Goal: Register for event/course

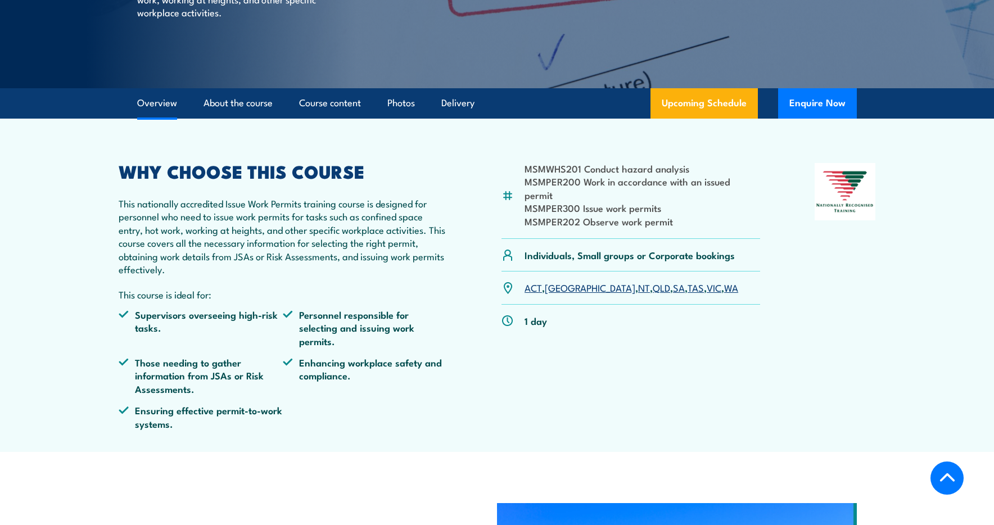
scroll to position [236, 0]
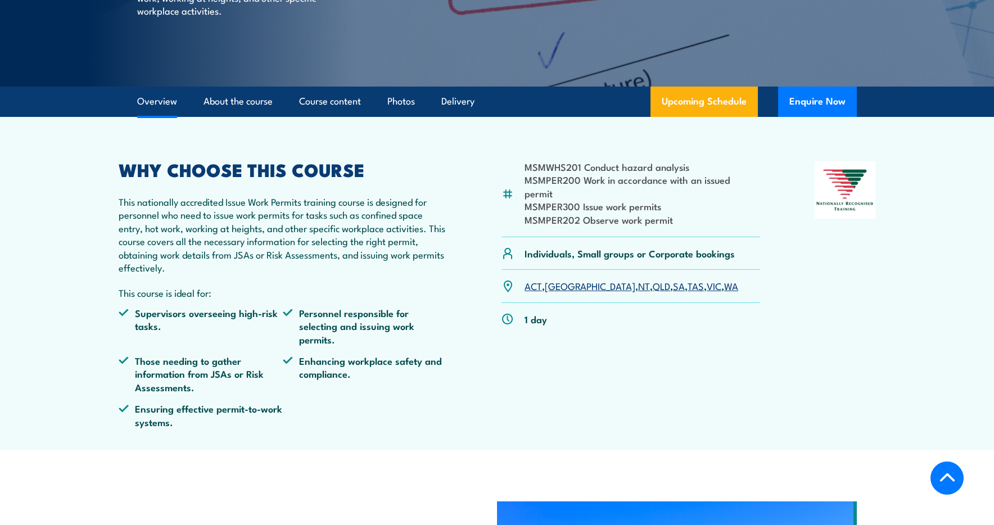
click at [653, 279] on link "QLD" at bounding box center [661, 285] width 17 height 13
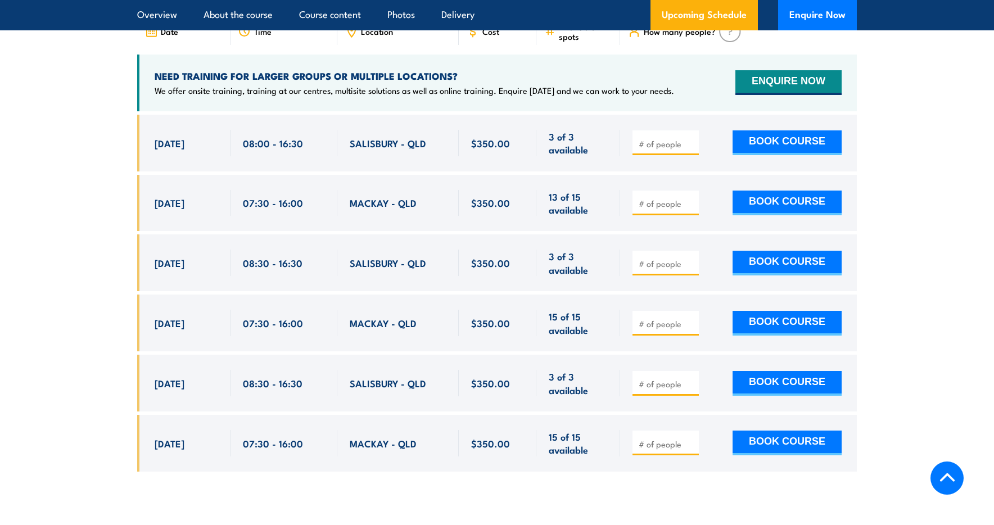
scroll to position [1970, 0]
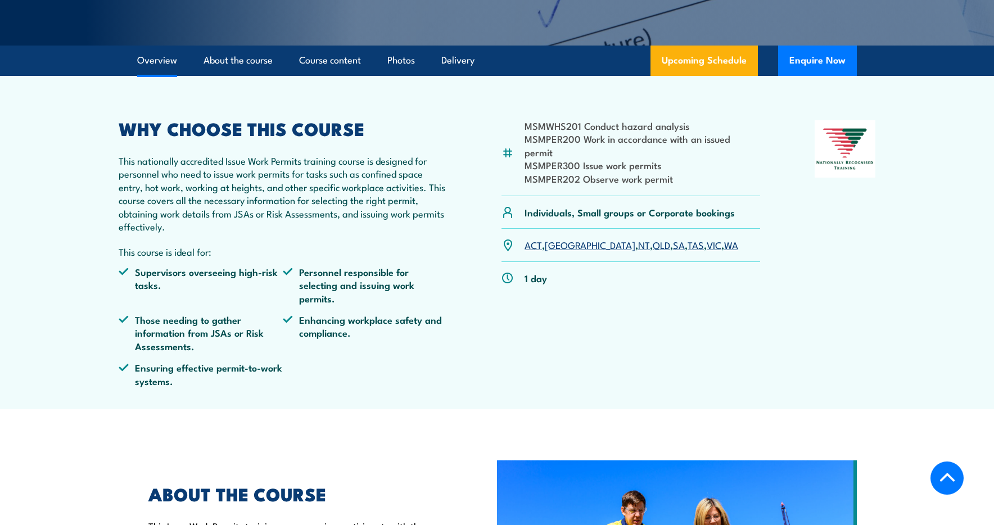
scroll to position [266, 0]
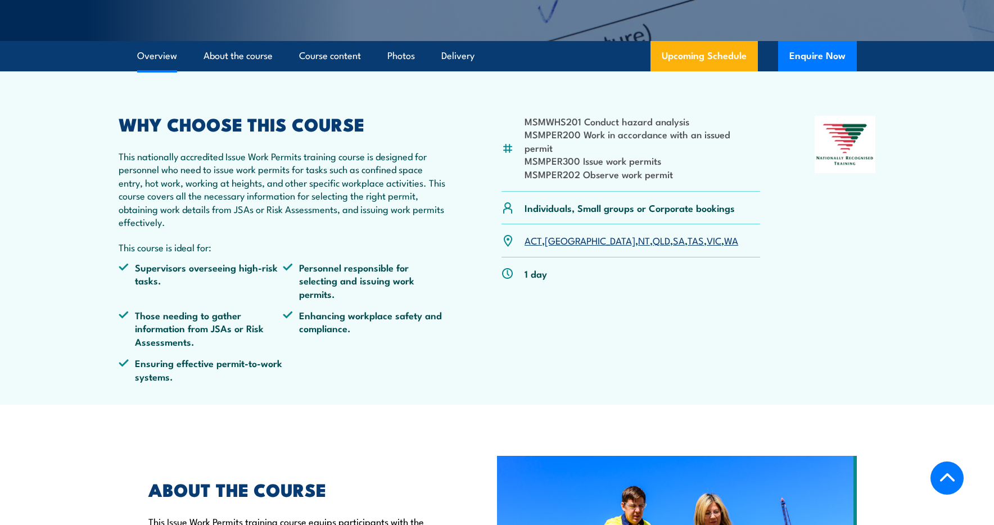
scroll to position [317, 0]
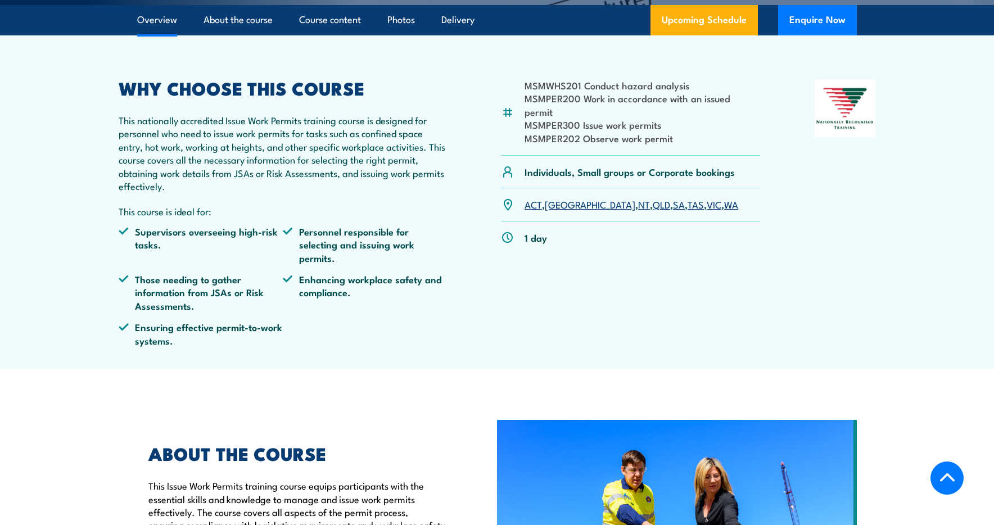
click at [653, 197] on link "QLD" at bounding box center [661, 203] width 17 height 13
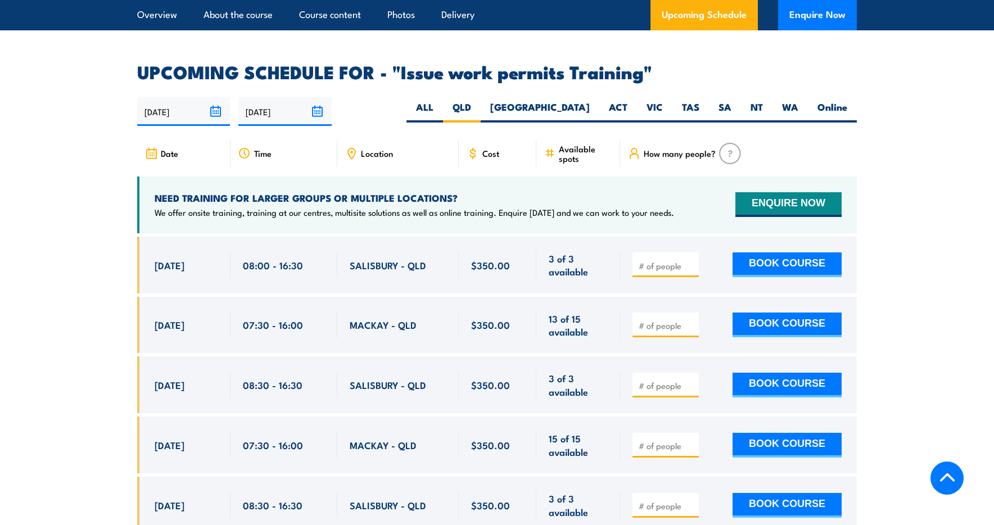
scroll to position [1841, 0]
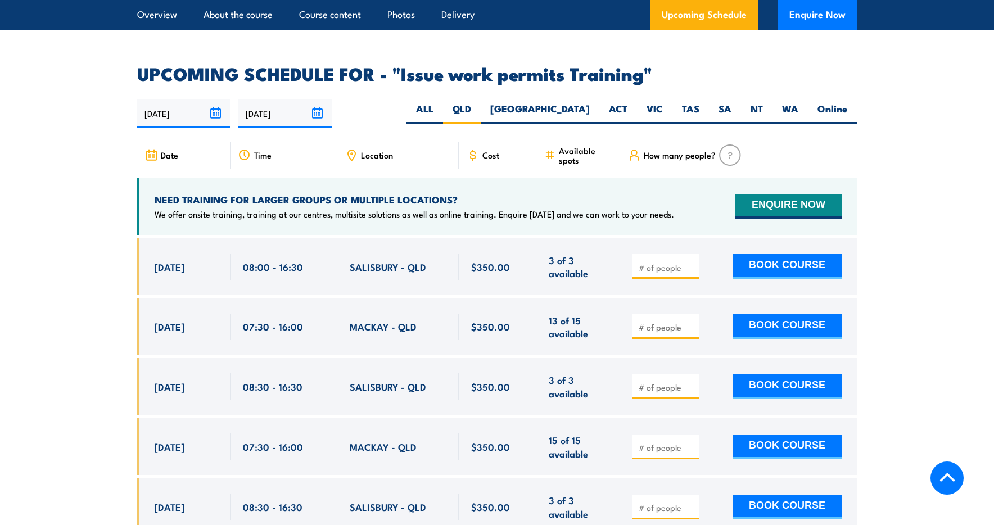
click at [731, 144] on img at bounding box center [730, 154] width 22 height 21
click at [174, 150] on span "Date" at bounding box center [169, 155] width 17 height 10
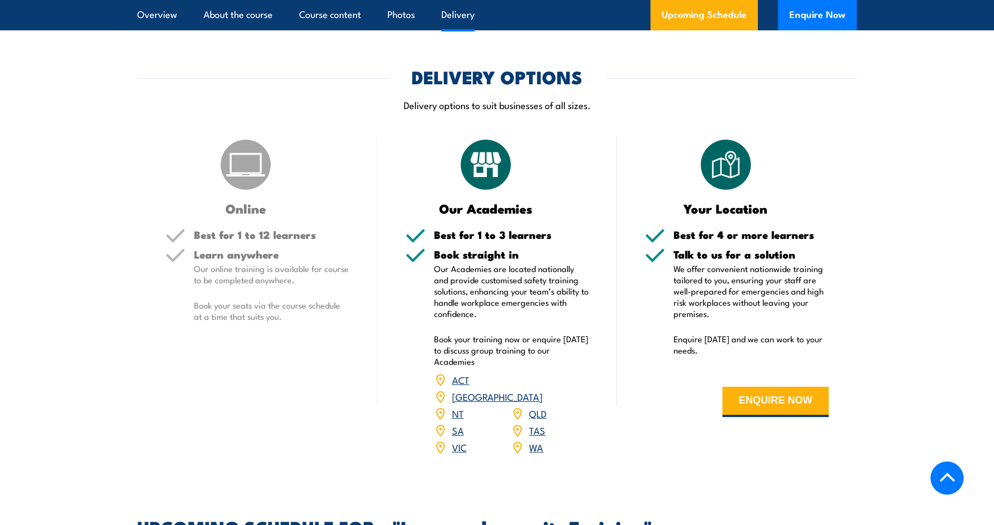
scroll to position [1389, 0]
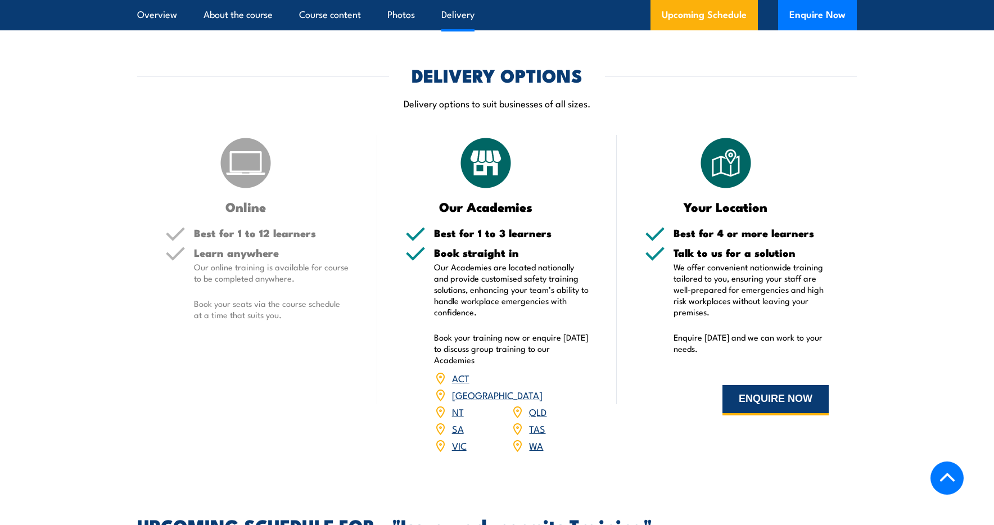
click at [774, 395] on button "ENQUIRE NOW" at bounding box center [775, 400] width 106 height 30
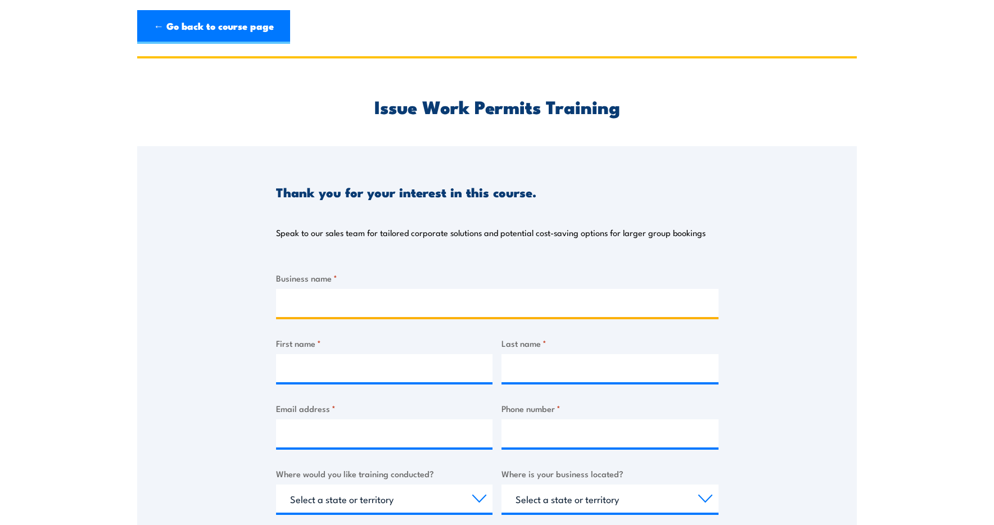
click at [310, 311] on input "Business name *" at bounding box center [497, 303] width 442 height 28
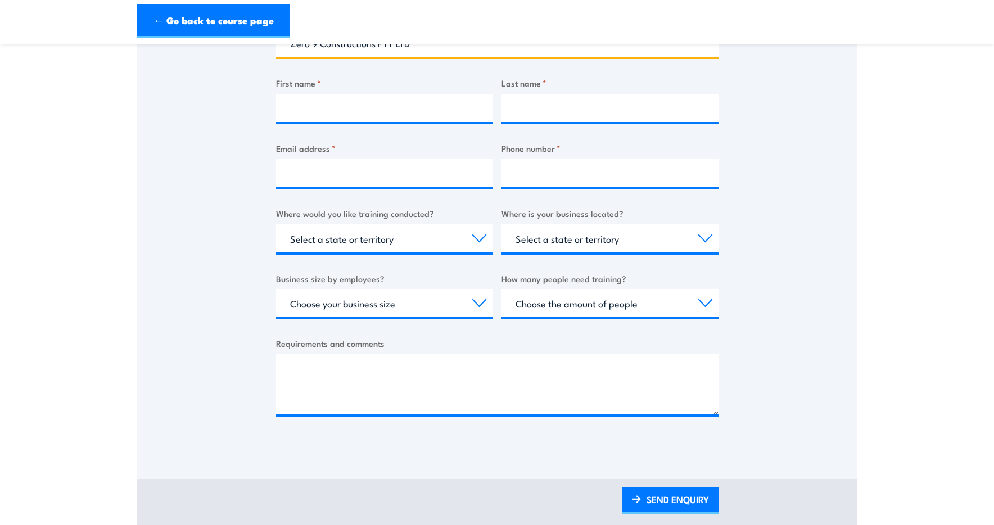
scroll to position [676, 0]
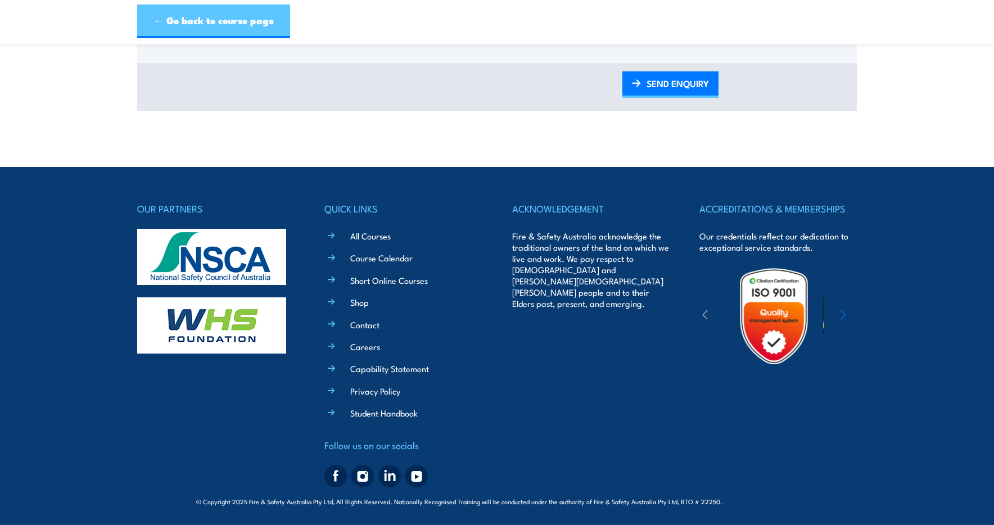
type input "Zero 9 Constructions PTY LTD"
click at [173, 21] on link "← Go back to course page" at bounding box center [213, 21] width 153 height 34
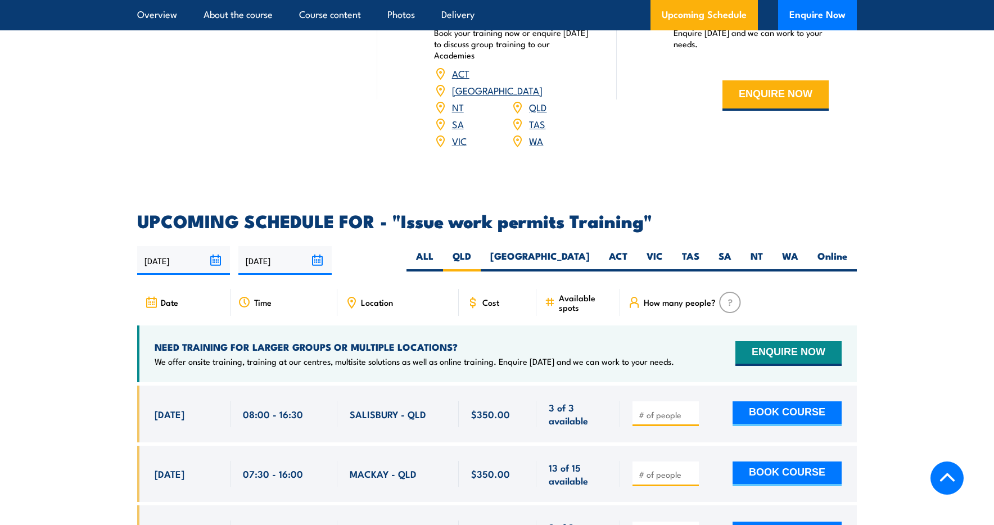
scroll to position [1706, 0]
